Goal: Task Accomplishment & Management: Manage account settings

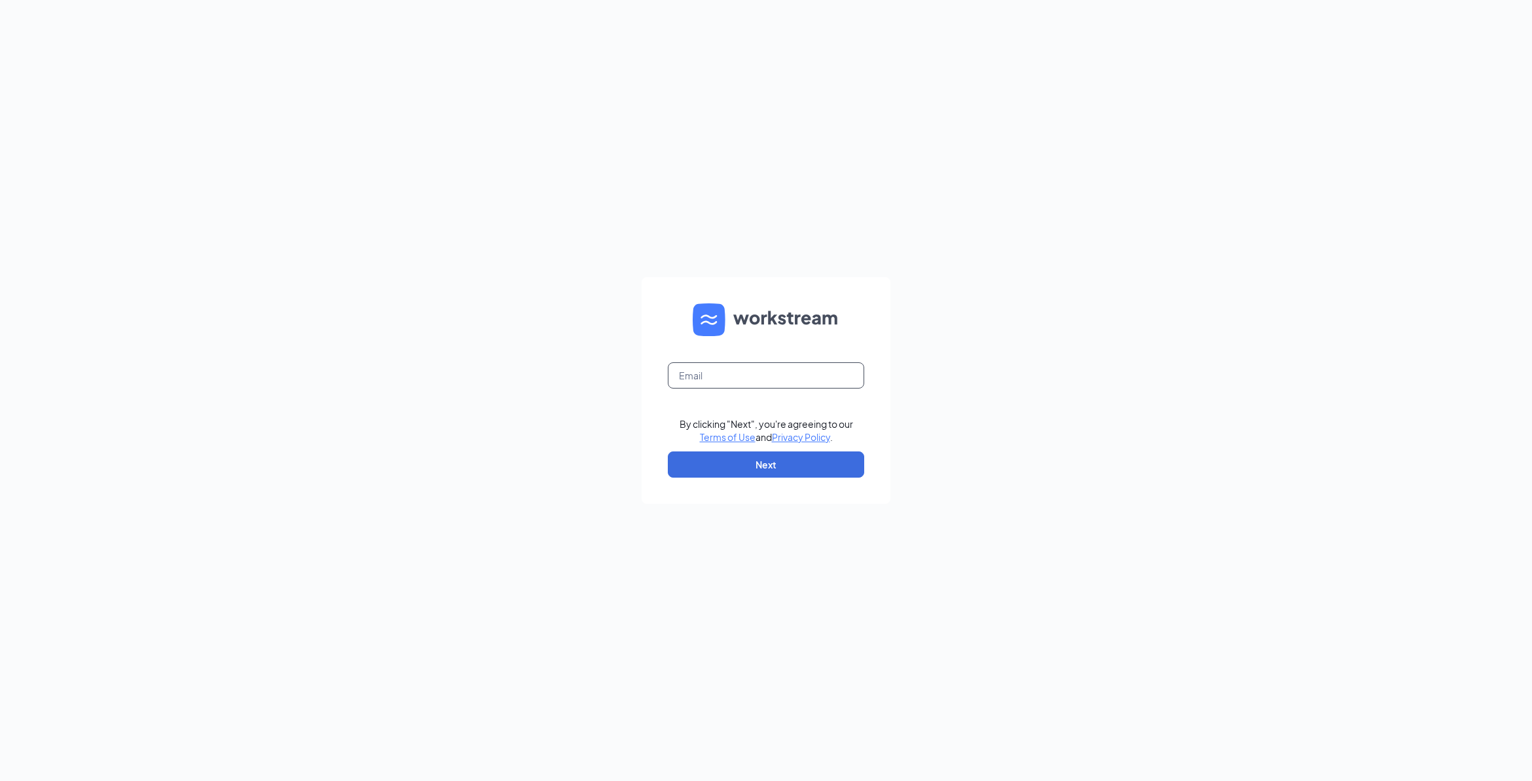
drag, startPoint x: 694, startPoint y: 384, endPoint x: 699, endPoint y: 396, distance: 13.5
click at [694, 384] on input "text" at bounding box center [766, 375] width 196 height 26
type input "[EMAIL_ADDRESS][DOMAIN_NAME]"
click at [726, 456] on button "Next" at bounding box center [766, 464] width 196 height 26
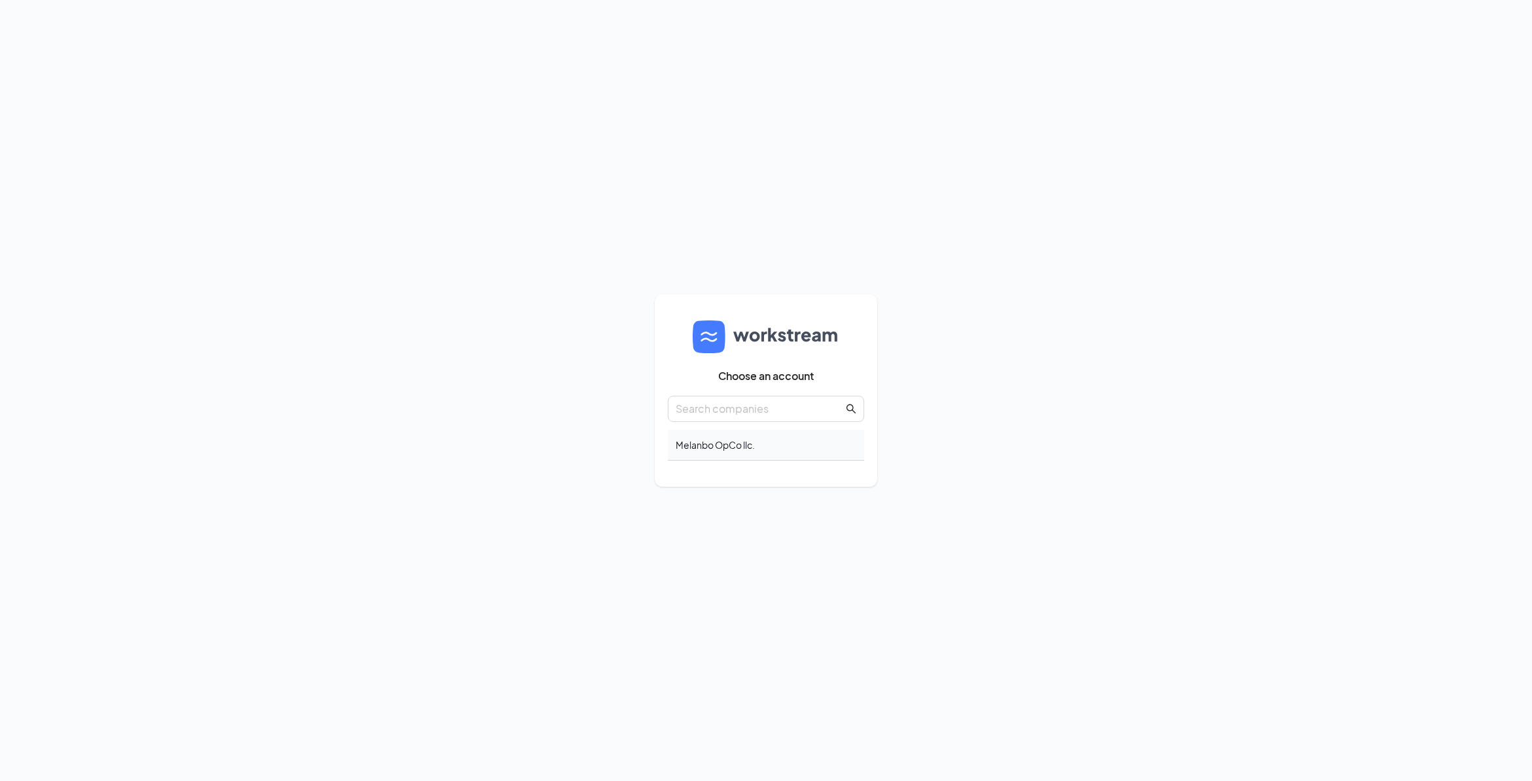
click at [705, 444] on div "Melanbo OpCo llc." at bounding box center [766, 445] width 196 height 31
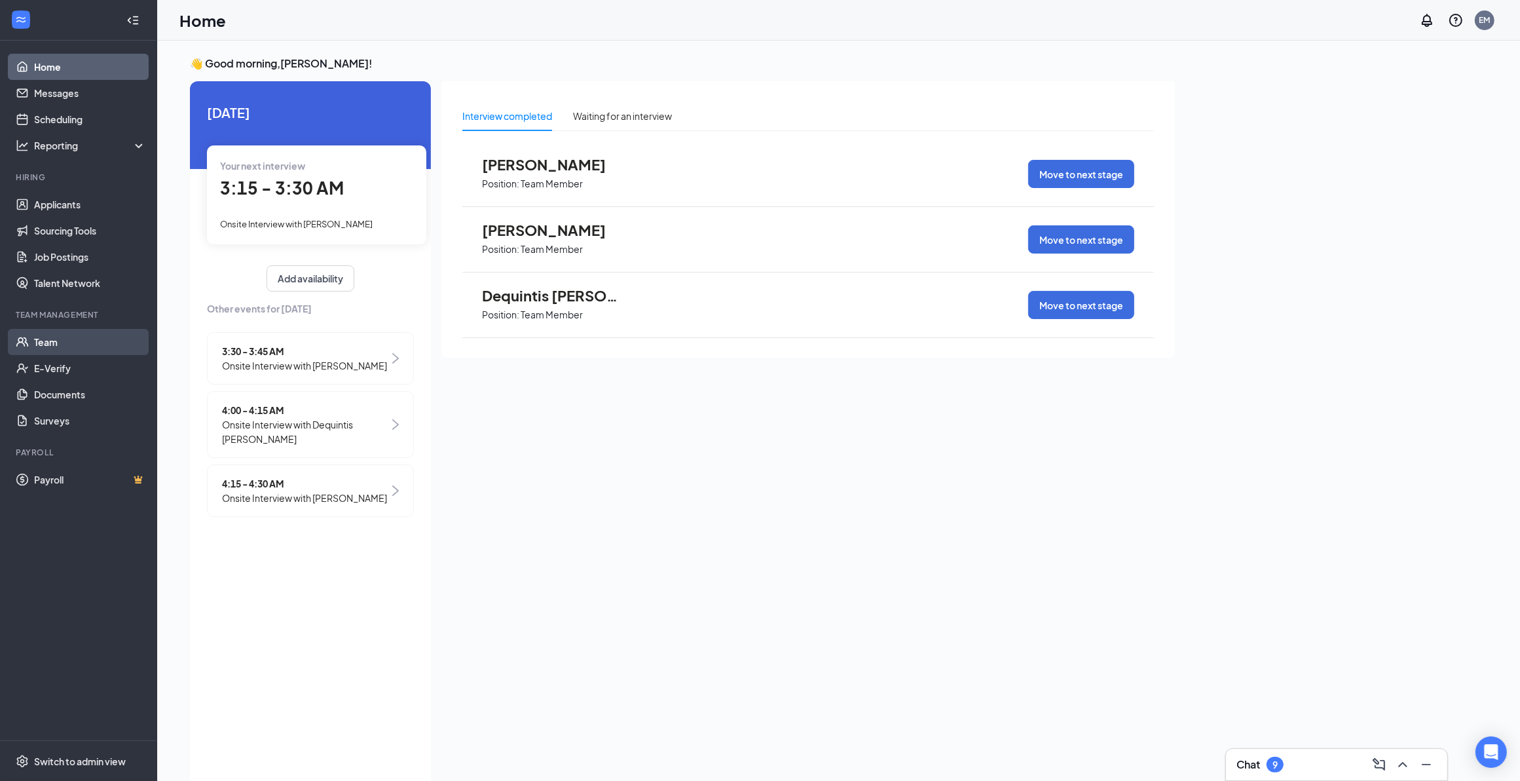
click at [34, 341] on link "Team" at bounding box center [90, 342] width 112 height 26
